Goal: Transaction & Acquisition: Subscribe to service/newsletter

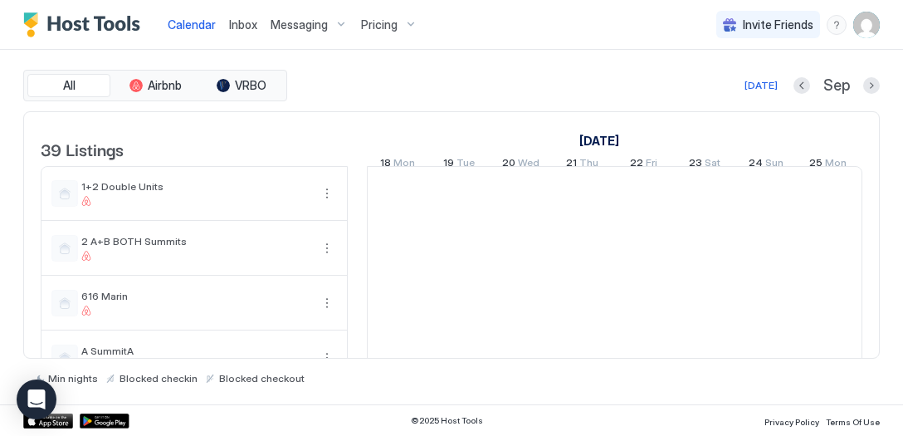
scroll to position [0, 922]
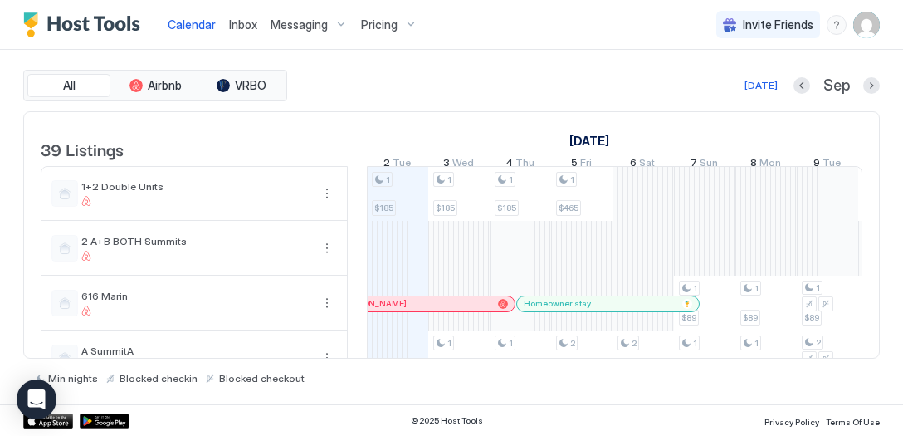
click at [407, 31] on div "Pricing" at bounding box center [389, 25] width 70 height 28
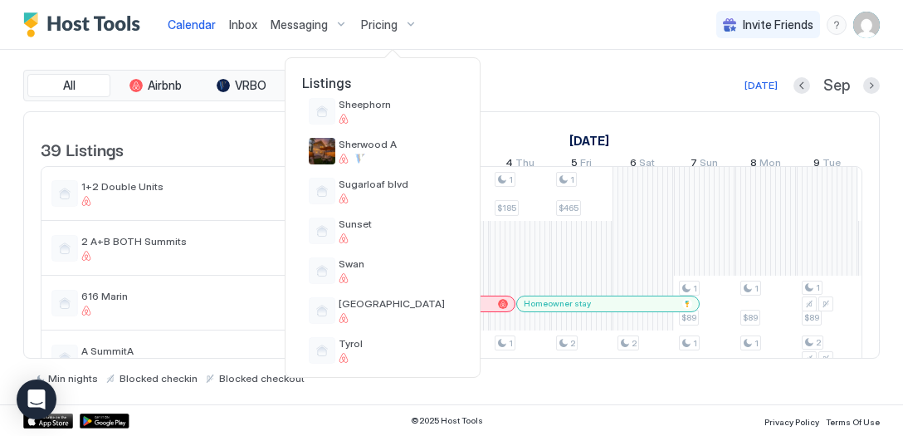
scroll to position [1133, 0]
click at [409, 197] on div at bounding box center [397, 197] width 118 height 10
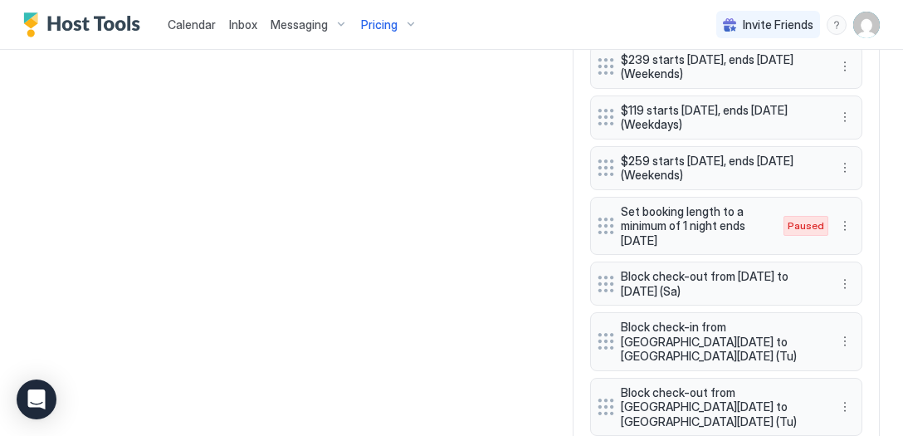
scroll to position [1078, 0]
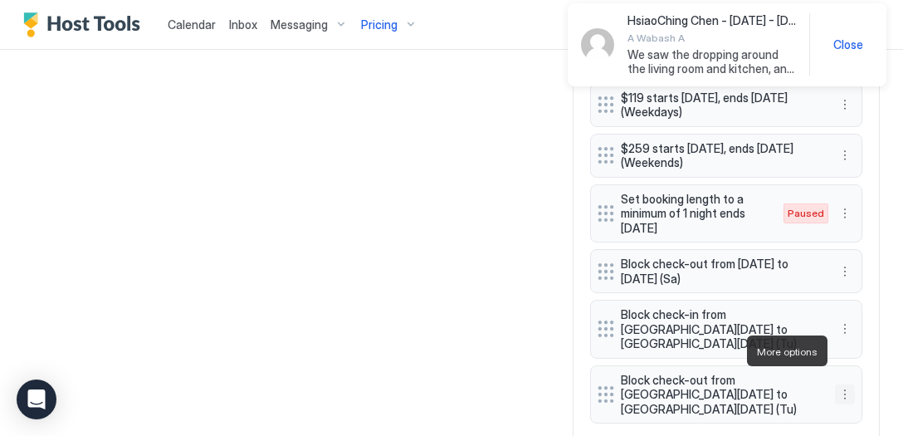
click at [844, 384] on button "More options" at bounding box center [845, 394] width 20 height 20
click at [844, 353] on div at bounding box center [451, 218] width 903 height 436
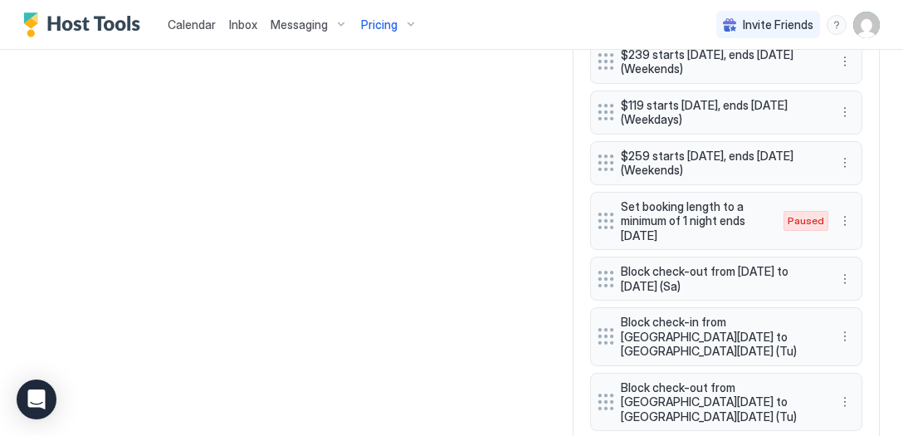
scroll to position [1072, 0]
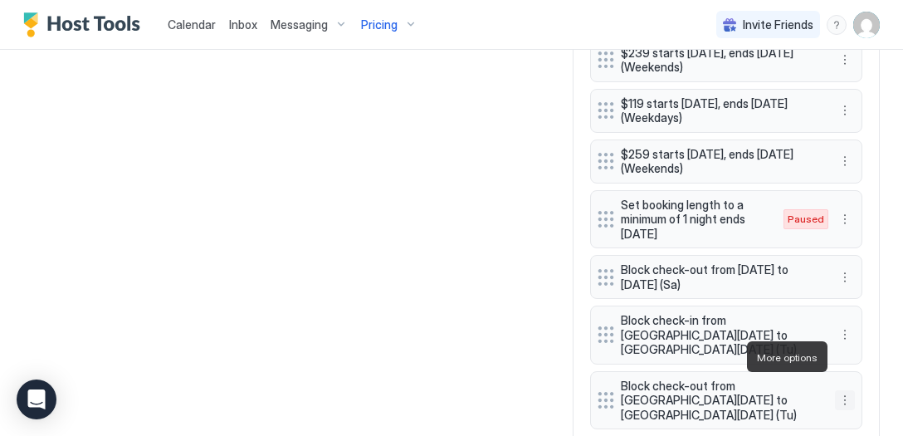
click at [847, 390] on button "More options" at bounding box center [845, 400] width 20 height 20
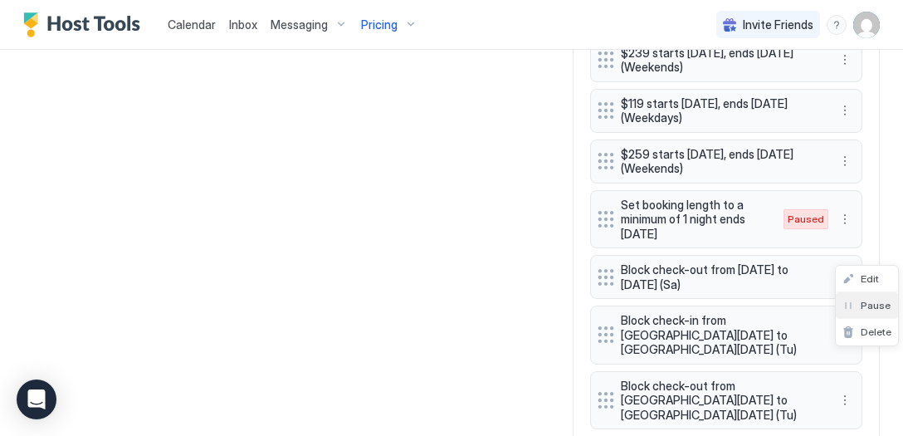
click at [865, 309] on span "Pause" at bounding box center [875, 305] width 30 height 12
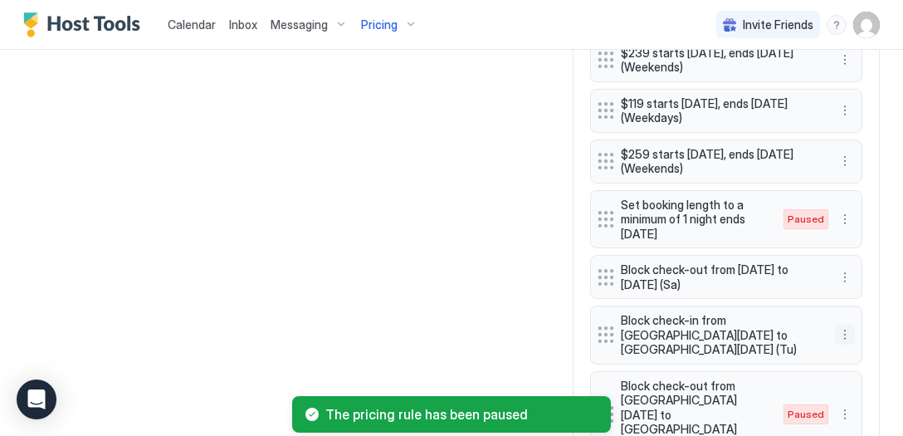
click at [844, 324] on button "More options" at bounding box center [845, 334] width 20 height 20
click at [863, 348] on div "Pause" at bounding box center [866, 356] width 62 height 27
